Goal: Task Accomplishment & Management: Use online tool/utility

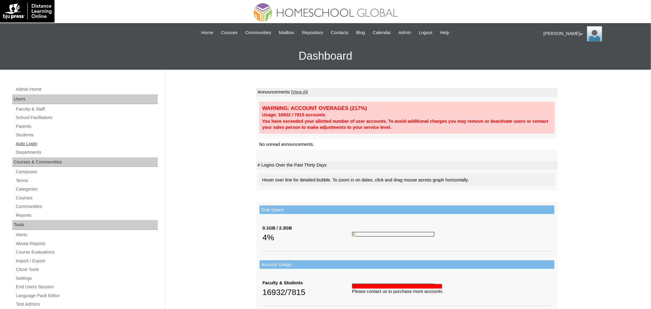
click at [39, 143] on link "Auto Login" at bounding box center [86, 144] width 143 height 8
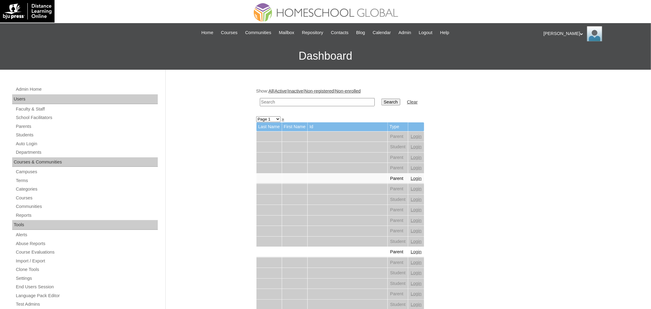
click at [284, 102] on input "text" at bounding box center [317, 102] width 115 height 8
paste input "[PERSON_NAME]"
type input "[PERSON_NAME]"
click at [382, 99] on input "Search" at bounding box center [391, 102] width 19 height 7
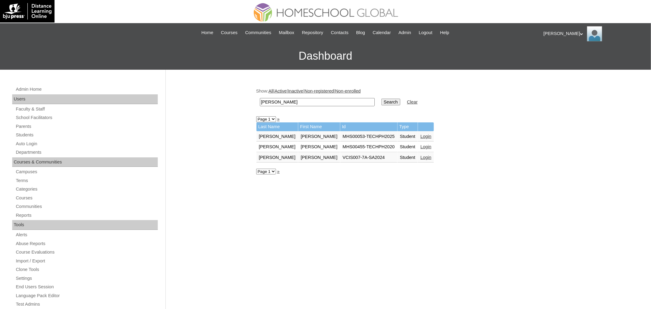
click at [421, 135] on link "Login" at bounding box center [426, 136] width 11 height 5
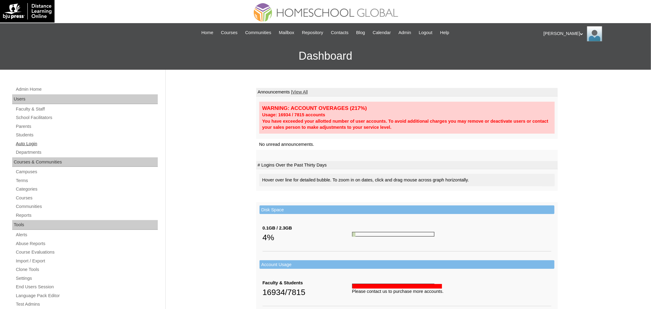
click at [30, 142] on link "Auto Login" at bounding box center [86, 144] width 143 height 8
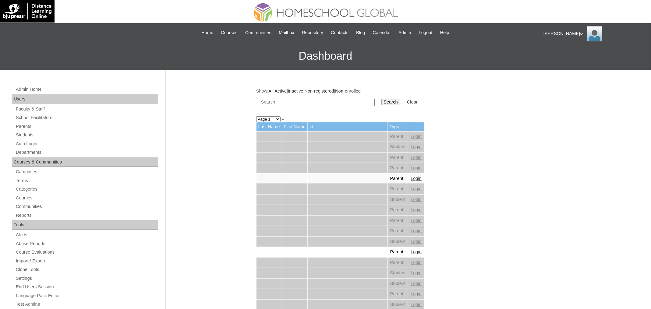
click at [279, 103] on input "text" at bounding box center [317, 102] width 115 height 8
paste input "[PERSON_NAME]"
type input "[PERSON_NAME]"
click at [382, 99] on input "Search" at bounding box center [391, 102] width 19 height 7
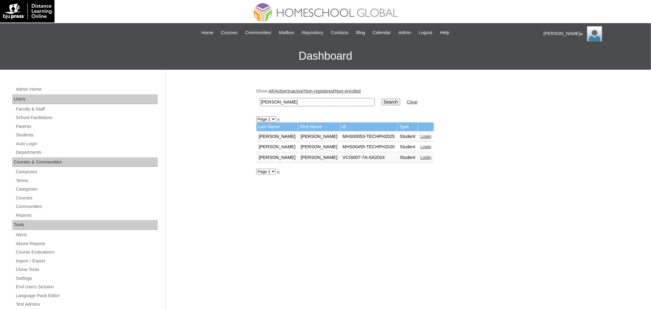
click at [421, 136] on link "Login" at bounding box center [426, 136] width 11 height 5
